Goal: Task Accomplishment & Management: Manage account settings

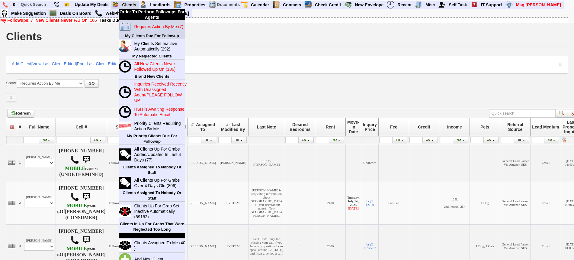
click at [140, 30] on td "Requires Action By Me (7)" at bounding box center [158, 26] width 54 height 13
click at [141, 28] on blink "Requires Action By Me (7)" at bounding box center [158, 26] width 49 height 5
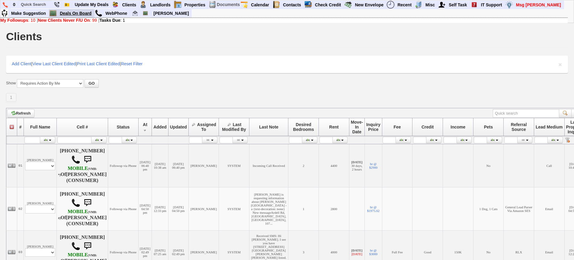
click at [78, 13] on link "Deals On Board" at bounding box center [75, 13] width 37 height 8
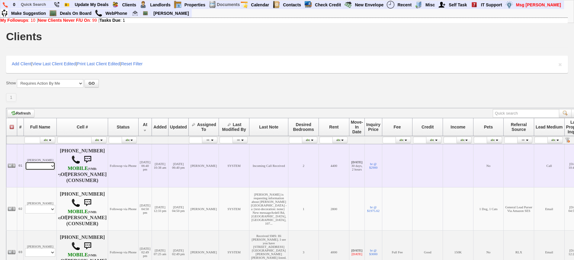
click at [29, 169] on select "Profile Edit Print Email Externally (Will Not Be Tracked In CRM) Closed Deals" at bounding box center [40, 166] width 30 height 8
select select "ChangeURL,/crm/custom/edit_client_form.php?redirect=%2Fcrm%2Fclients.php&id=167…"
click at [25, 162] on select "Profile Edit Print Email Externally (Will Not Be Tracked In CRM) Closed Deals" at bounding box center [40, 166] width 30 height 8
select select
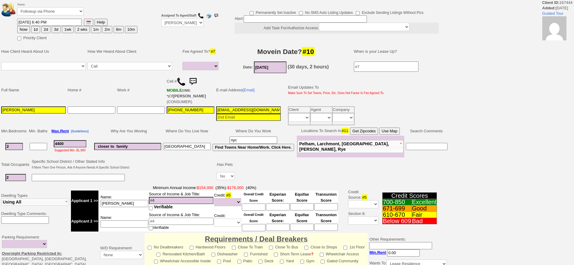
select select
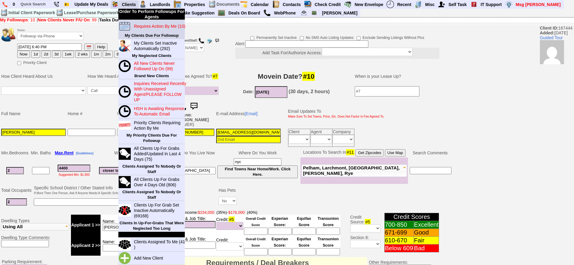
click at [143, 25] on blink "Requires Action By Me (10)" at bounding box center [159, 26] width 51 height 5
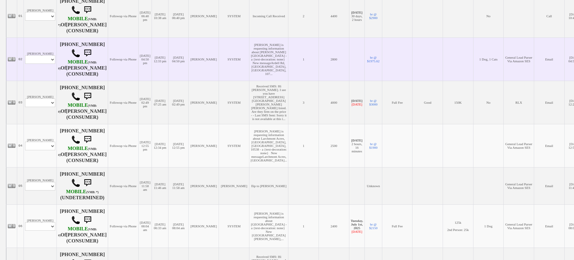
scroll to position [151, 0]
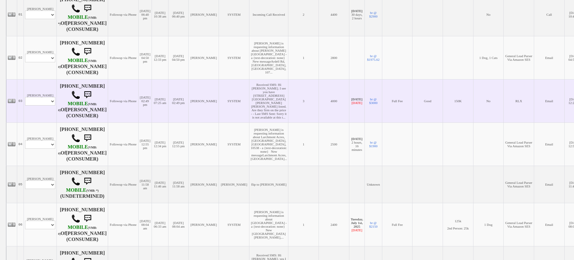
click at [43, 115] on td "Aaron Wilhelm Profile Edit Print Email Externally (Will Not Be Tracked In CRM) …" at bounding box center [40, 100] width 33 height 43
click at [46, 99] on select "Profile Edit Print Email Externally (Will Not Be Tracked In CRM) Closed Deals" at bounding box center [40, 101] width 30 height 8
select select "ChangeURL,/crm/custom/edit_client_form.php?redirect=%2Fcrm%2Fclients.php&id=745…"
click at [25, 97] on select "Profile Edit Print Email Externally (Will Not Be Tracked In CRM) Closed Deals" at bounding box center [40, 101] width 30 height 8
select select
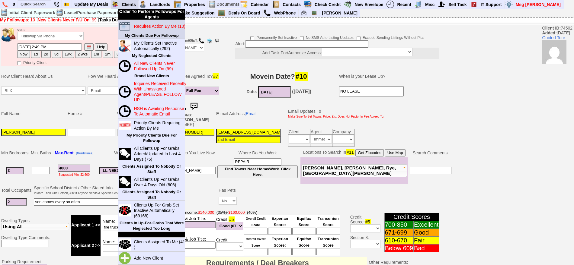
click at [143, 26] on blink "Requires Action By Me (10)" at bounding box center [159, 26] width 51 height 5
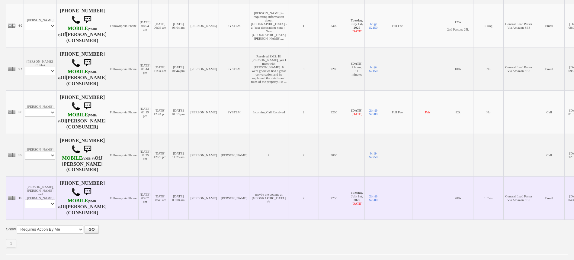
scroll to position [354, 0]
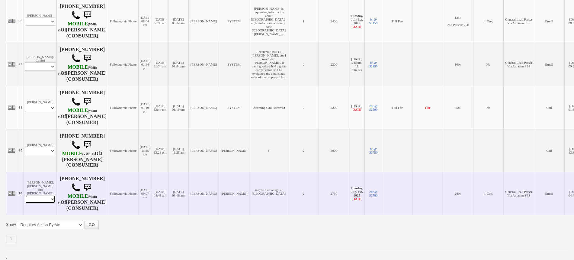
click at [40, 195] on select "Profile Edit Print Email Externally (Will Not Be Tracked In CRM) Closed Deals" at bounding box center [40, 199] width 30 height 8
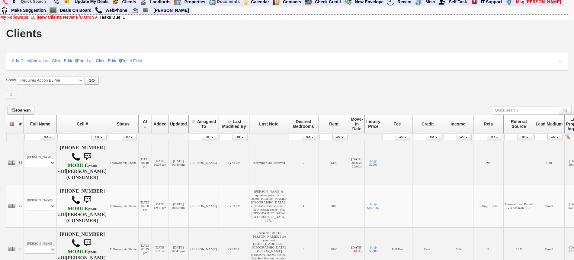
scroll to position [0, 0]
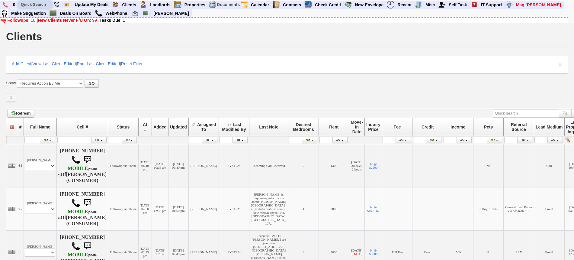
click at [37, 3] on input "text" at bounding box center [34, 5] width 33 height 8
paste input "914-733-8130"
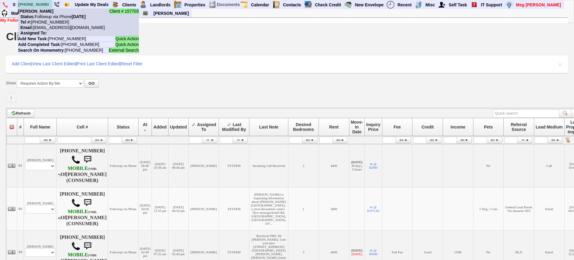
type input "914-733-8130"
click at [53, 17] on nobr "Status: Followup via Phone Sunday, August 31st, 2025" at bounding box center [52, 16] width 68 height 5
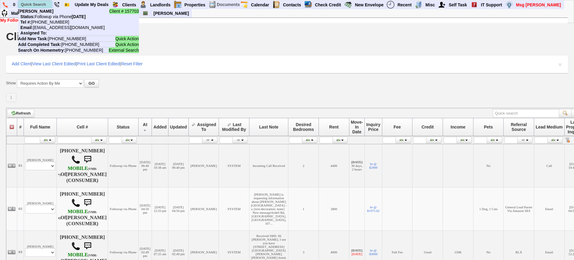
click at [34, 5] on input "text" at bounding box center [34, 5] width 33 height 8
paste input "216-272-8320"
click at [30, 5] on input "216-272-8320" at bounding box center [34, 5] width 33 height 8
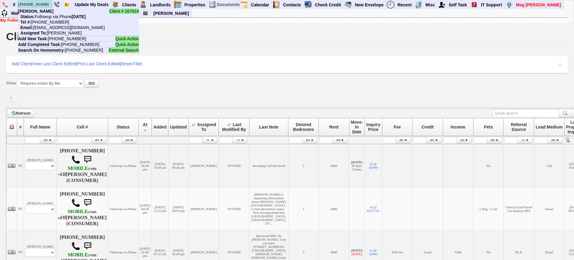
paste input "845-630-733"
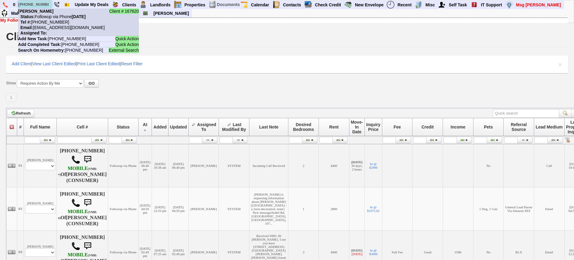
type input "845-630-7330"
click at [52, 24] on nobr "Tel #: 845-630-7330" at bounding box center [43, 22] width 51 height 5
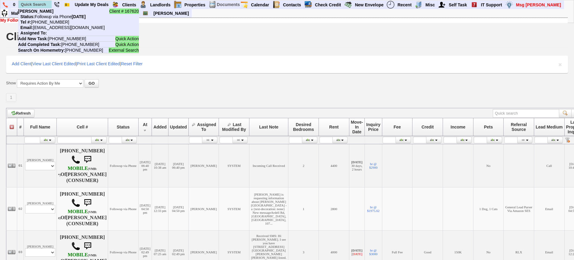
click at [30, 1] on li "Client # 167620 Chasity Ortiz Status: Followup via Phone Saturday, August 30th,…" at bounding box center [35, 5] width 34 height 8
click at [36, 5] on input "text" at bounding box center [34, 5] width 33 height 8
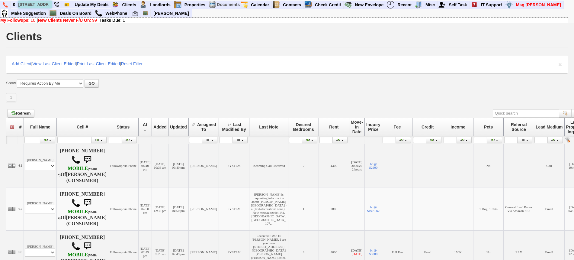
click at [47, 4] on input "24 clinton st" at bounding box center [34, 5] width 33 height 8
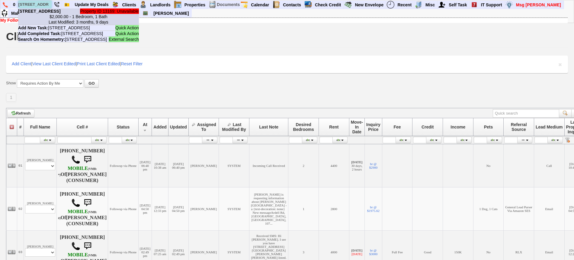
type input "24 clinton st"
click at [50, 14] on b "24 Clinton St - Unit #2 - Floor: 2nd in Valhalla, NY" at bounding box center [39, 11] width 43 height 5
click at [35, 4] on input "text" at bounding box center [34, 5] width 33 height 8
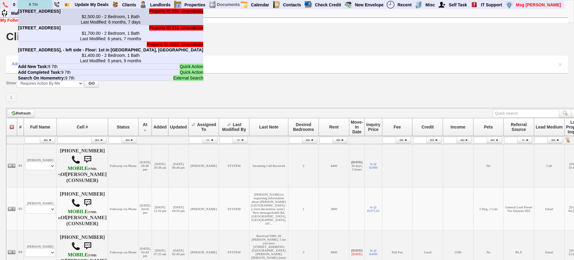
type input "9 7th"
click at [50, 14] on b "9 7th St - Unit #2R - Floor: 2nd in New Rochelle, NY" at bounding box center [39, 11] width 43 height 5
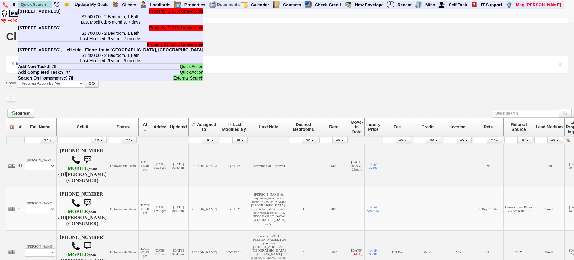
drag, startPoint x: 40, startPoint y: 9, endPoint x: 43, endPoint y: 3, distance: 6.4
click at [564, 1] on ul "0 Property ID 555: Unavailable 9 7th St - Unit #2R - Floor: 2nd in New Rochelle…" at bounding box center [564, 1] width 0 height 0
click at [43, 3] on input "text" at bounding box center [34, 5] width 33 height 8
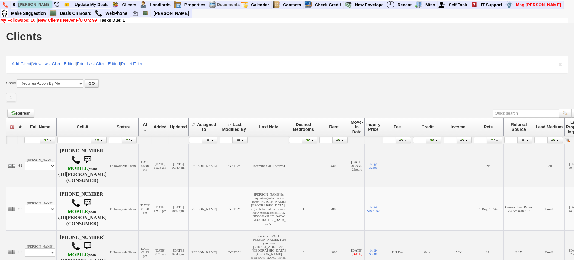
click at [48, 3] on input "vijay menta" at bounding box center [34, 5] width 33 height 8
click at [48, 4] on input "vijay menta" at bounding box center [34, 5] width 33 height 8
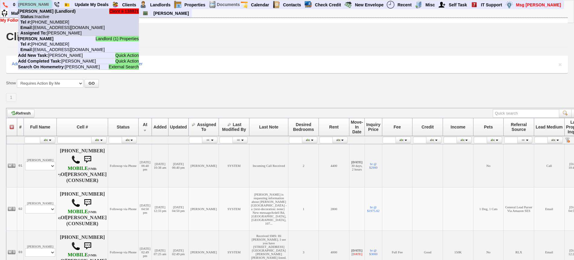
type input "vijay menta"
click at [48, 18] on nobr "Status: Inactive" at bounding box center [33, 16] width 31 height 5
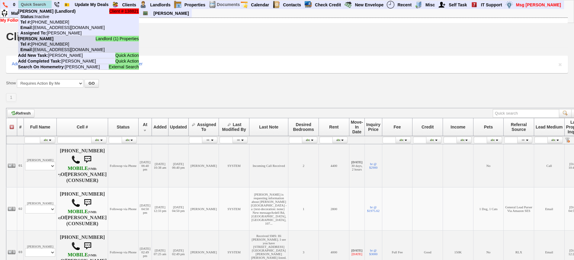
click at [61, 46] on li "Landlord (1) Properties VIJAY MENTA Tel #: 203-668-8945 Email: vijay.menta@gmai…" at bounding box center [78, 44] width 121 height 17
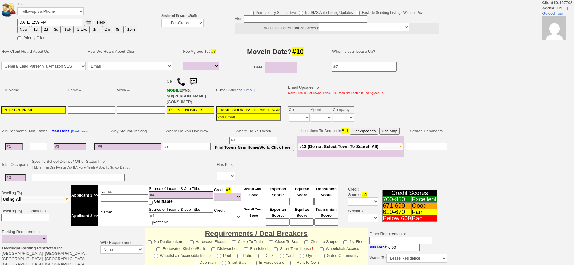
select select
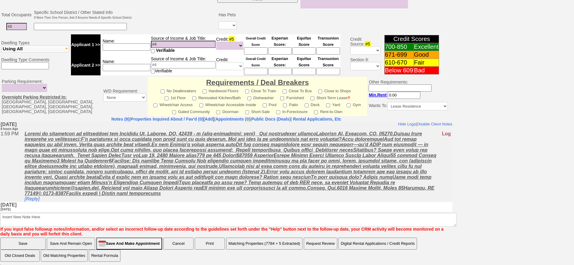
click at [451, 140] on td at bounding box center [451, 166] width 1 height 71
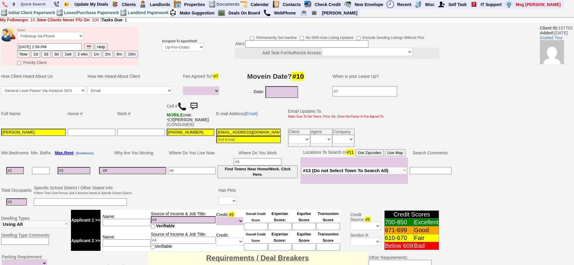
click at [183, 40] on b "Assigned To Agent/Staff:" at bounding box center [180, 41] width 36 height 3
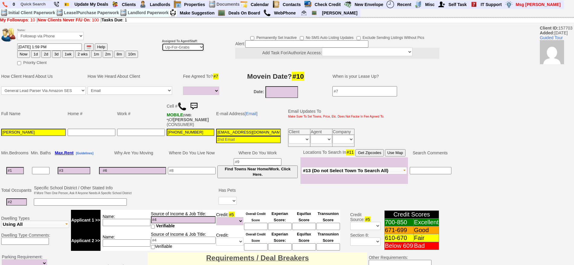
click at [183, 46] on select "Up-For-Grabs ***** STAFF ***** Bob Bruno 914-419-3579 Cristy Liberto 914-486-10…" at bounding box center [183, 47] width 42 height 8
select select "148"
click at [162, 43] on select "Up-For-Grabs ***** STAFF ***** Bob Bruno 914-419-3579 Cristy Liberto 914-486-10…" at bounding box center [183, 47] width 42 height 8
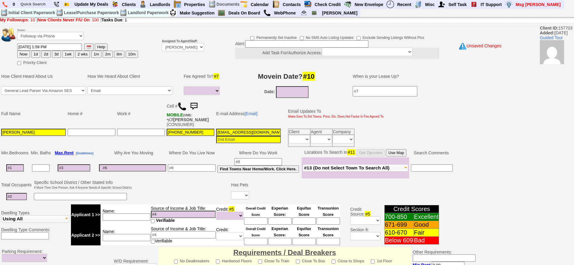
click at [44, 56] on button "2d" at bounding box center [45, 54] width 9 height 7
type input "09/02/2025 10:14 PM"
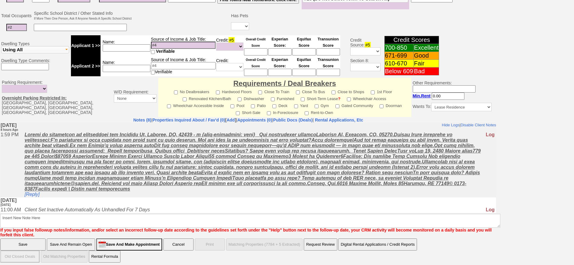
drag, startPoint x: 579, startPoint y: 92, endPoint x: 472, endPoint y: 78, distance: 108.1
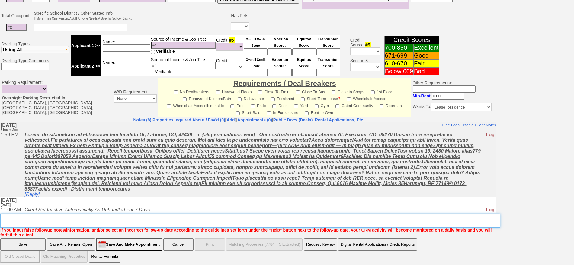
click at [304, 222] on textarea "Insert New Note Here" at bounding box center [250, 221] width 500 height 14
type textarea "f"
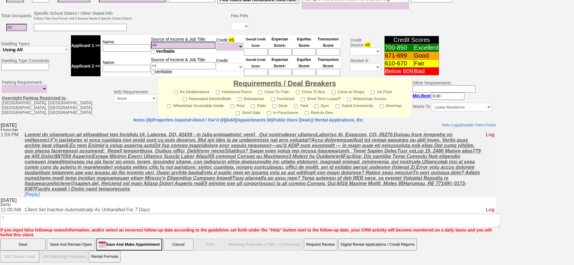
click input "Save" at bounding box center [22, 245] width 45 height 12
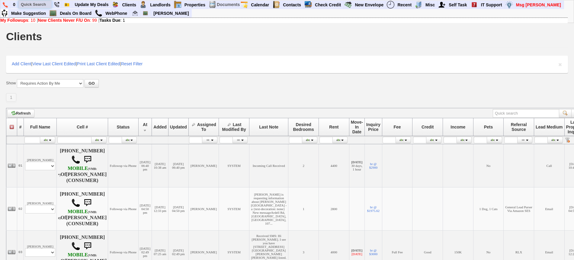
click at [21, 5] on input "text" at bounding box center [34, 5] width 33 height 8
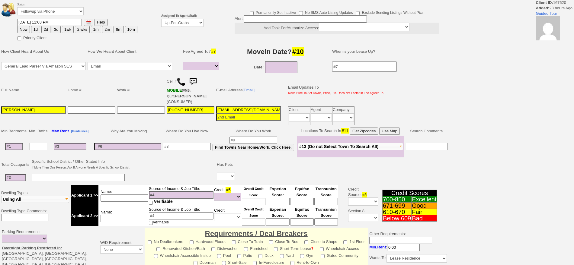
select select
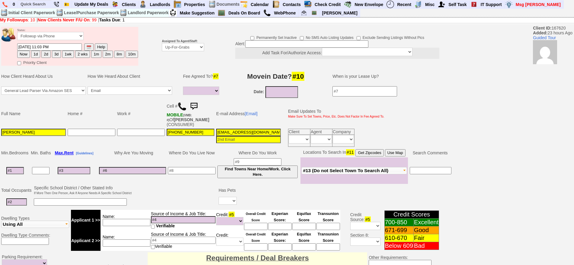
click at [77, 115] on td "Home #" at bounding box center [92, 114] width 50 height 28
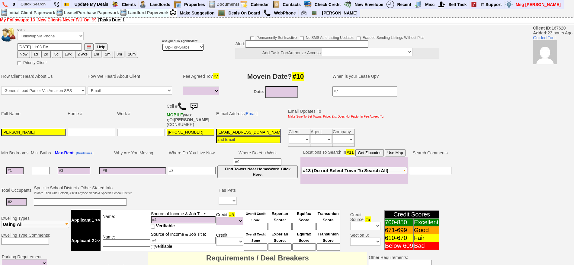
click at [188, 43] on select "Up-For-Grabs ***** STAFF ***** Bob Bruno 914-419-3579 Cristy Liberto 914-486-10…" at bounding box center [183, 47] width 42 height 8
select select "148"
click at [162, 43] on select "Up-For-Grabs ***** STAFF ***** Bob Bruno 914-419-3579 Cristy Liberto 914-486-10…" at bounding box center [183, 47] width 42 height 8
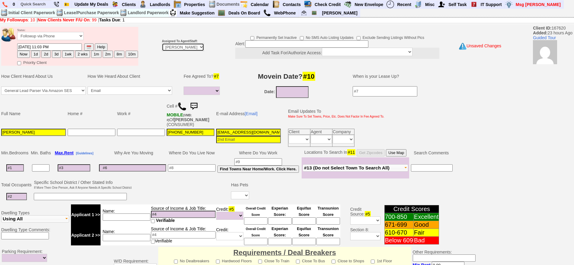
scroll to position [169, 0]
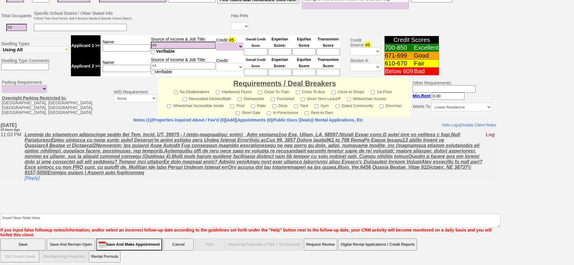
click at [287, 211] on body "Hide Logs | Disable Client Notes Include Logs (1) | Disable Client Notes Saturd…" at bounding box center [248, 167] width 496 height 91
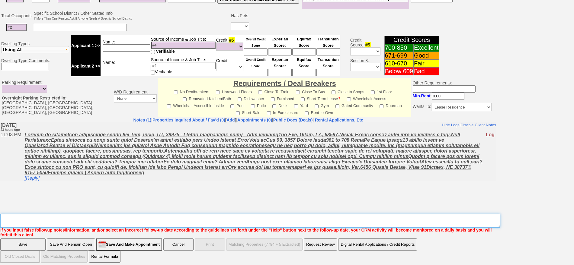
click at [295, 218] on textarea "Insert New Note Here" at bounding box center [250, 221] width 500 height 14
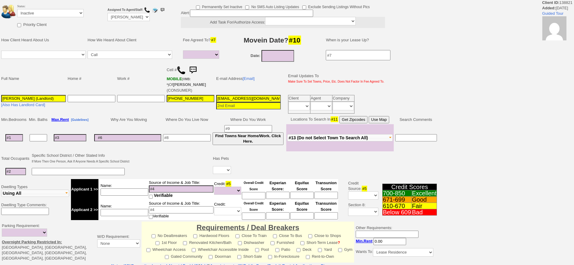
select select
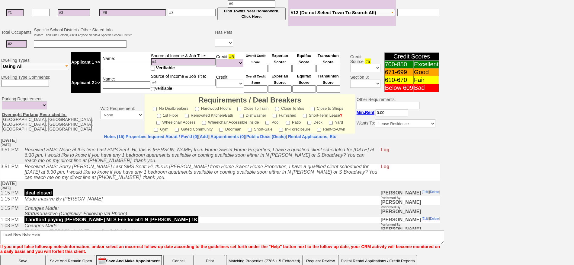
scroll to position [167, 0]
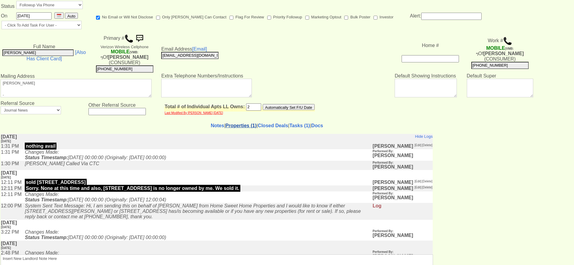
click at [231, 123] on link "Properties (1)" at bounding box center [241, 125] width 31 height 5
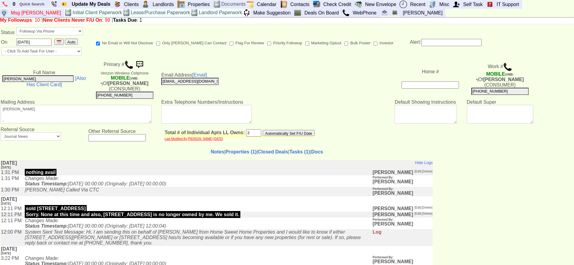
click at [229, 127] on td "Total # of Individual Apts LL Owns: 2 Automatically Set F/U Date Last Modified …" at bounding box center [244, 135] width 166 height 17
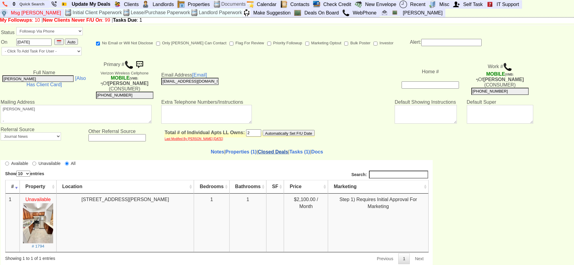
click at [263, 149] on link "Closed Deals" at bounding box center [273, 151] width 30 height 5
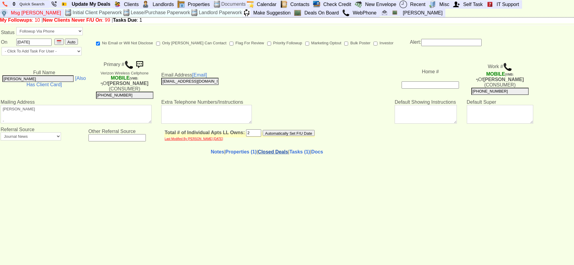
select select "50"
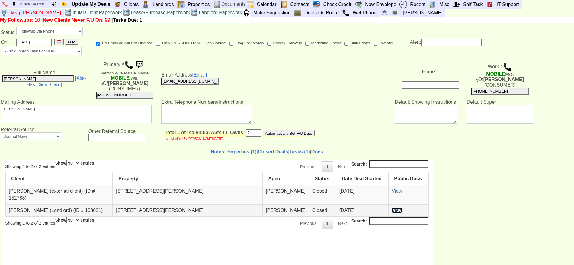
click at [396, 208] on link "View" at bounding box center [397, 210] width 10 height 5
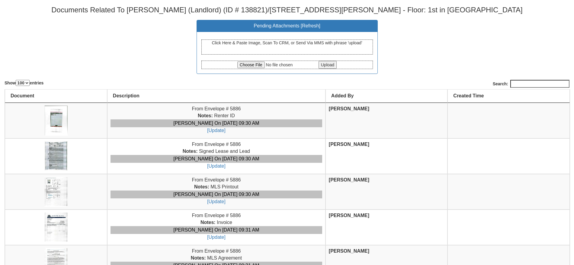
select select "100"
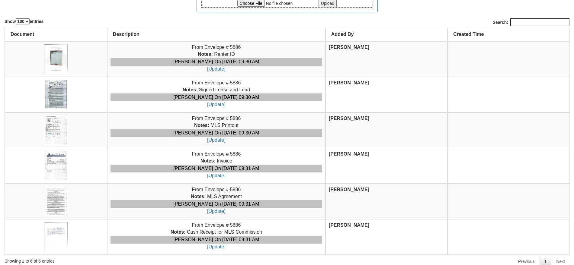
scroll to position [63, 0]
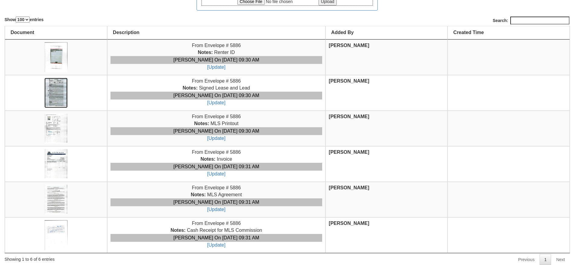
click at [56, 96] on img at bounding box center [55, 93] width 23 height 30
click at [61, 62] on img at bounding box center [55, 57] width 23 height 30
